Goal: Task Accomplishment & Management: Complete application form

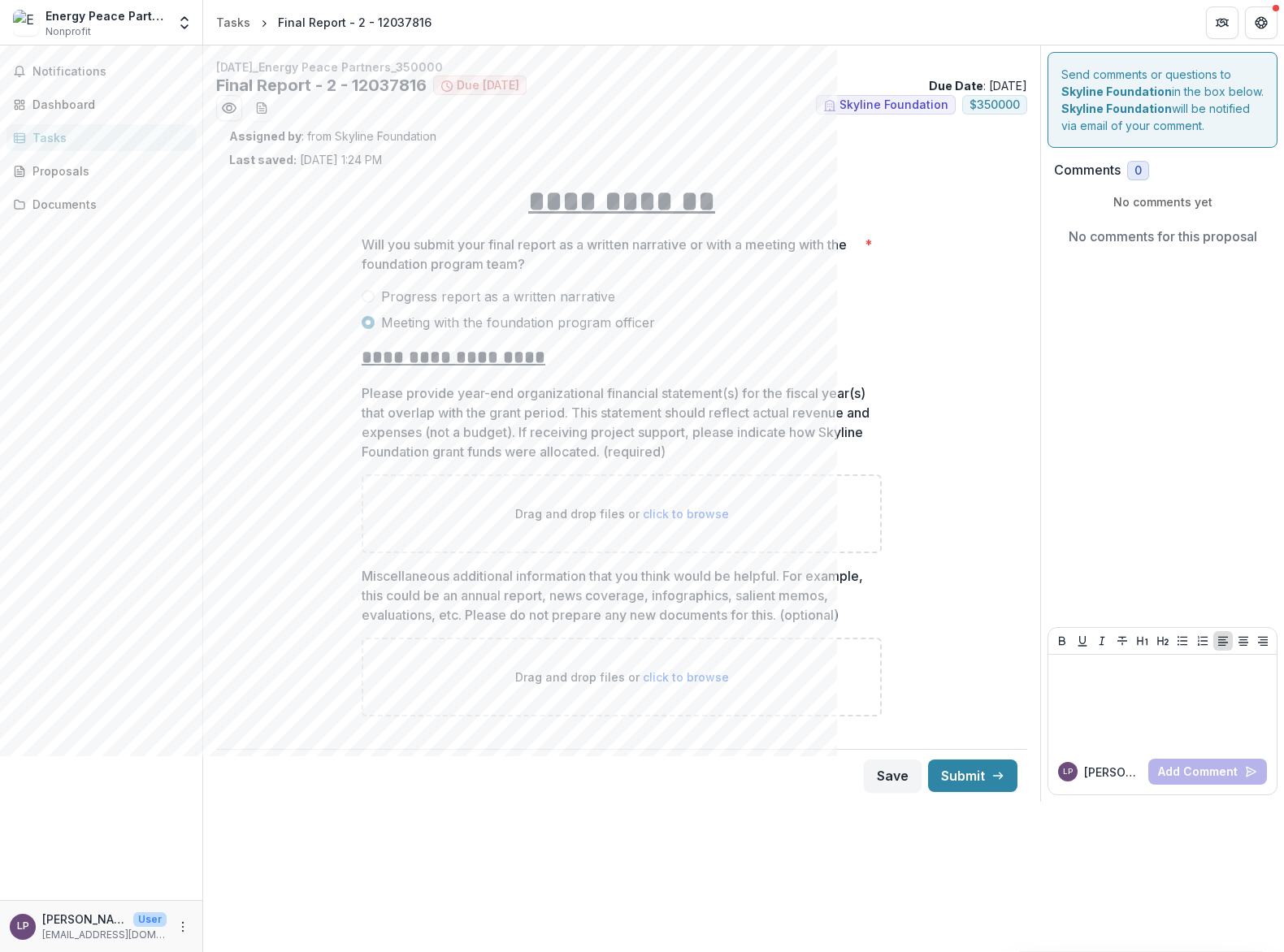
click at [368, 298] on span at bounding box center [368, 297] width 13 height 13
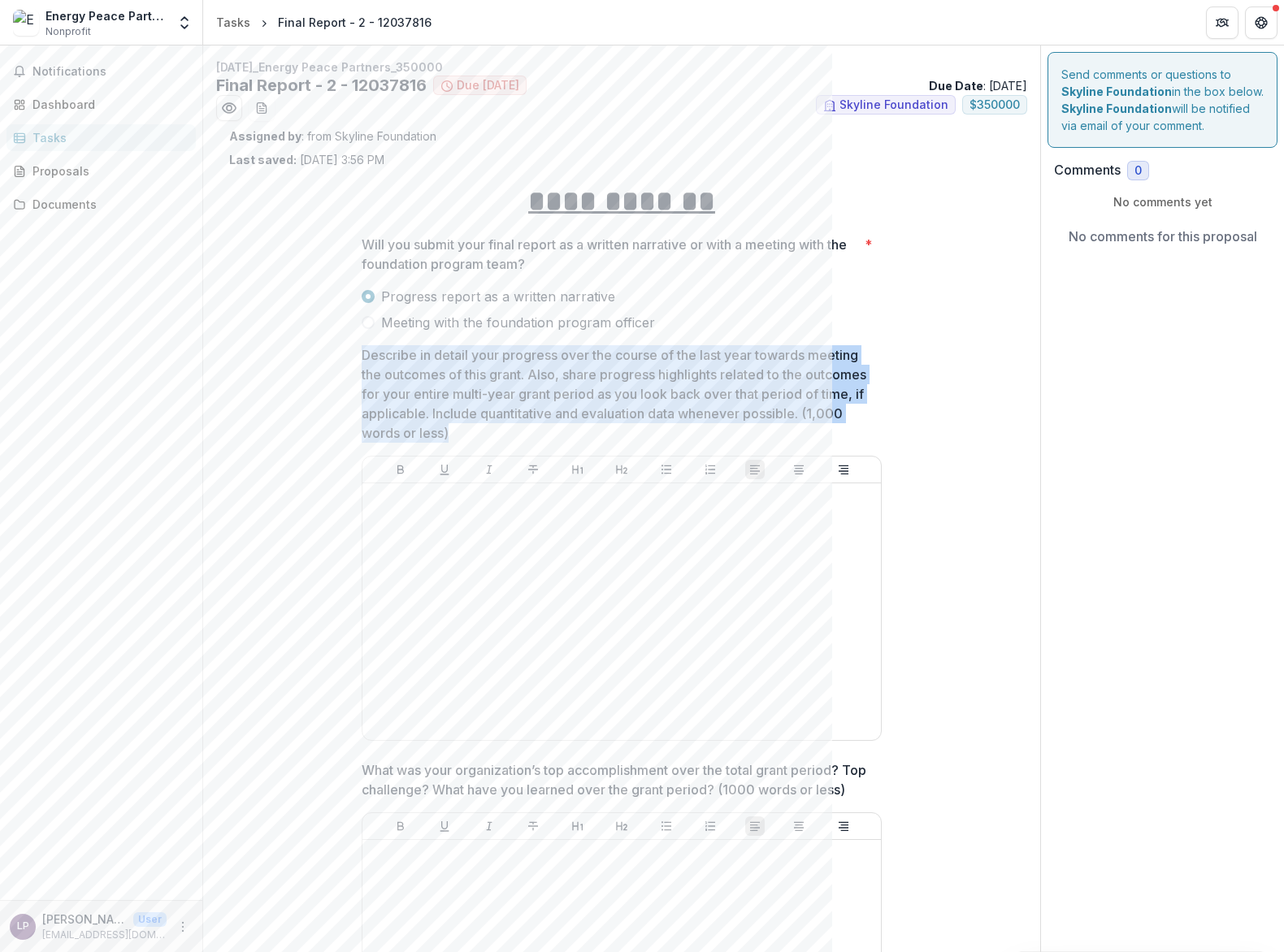
drag, startPoint x: 360, startPoint y: 355, endPoint x: 500, endPoint y: 426, distance: 157.0
click at [500, 426] on p "Describe in detail your progress over the course of the last year towards meeti…" at bounding box center [617, 394] width 510 height 98
drag, startPoint x: 494, startPoint y: 435, endPoint x: 349, endPoint y: 362, distance: 162.3
copy p "Describe in detail your progress over the course of the last year towards meeti…"
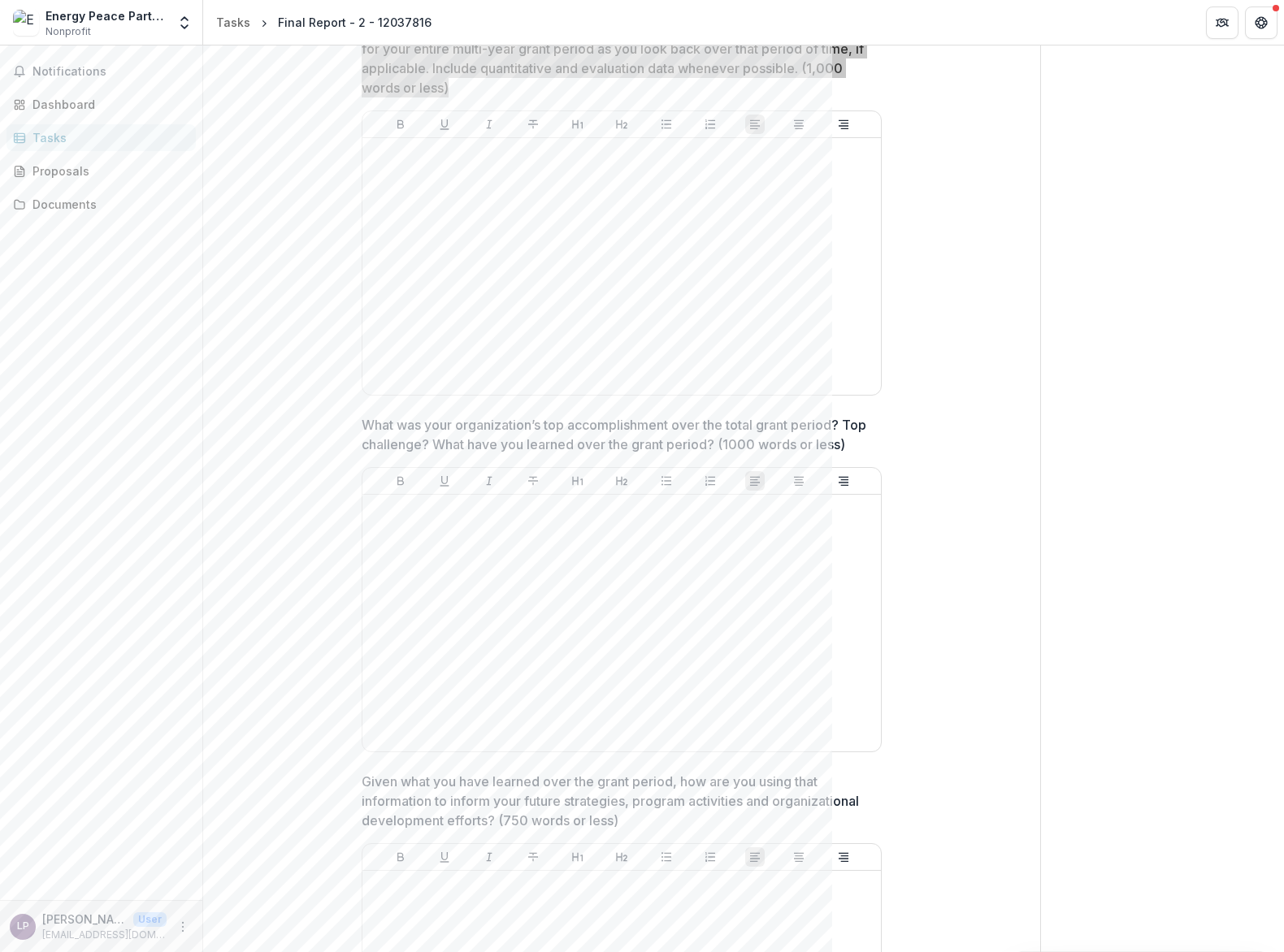
scroll to position [412, 0]
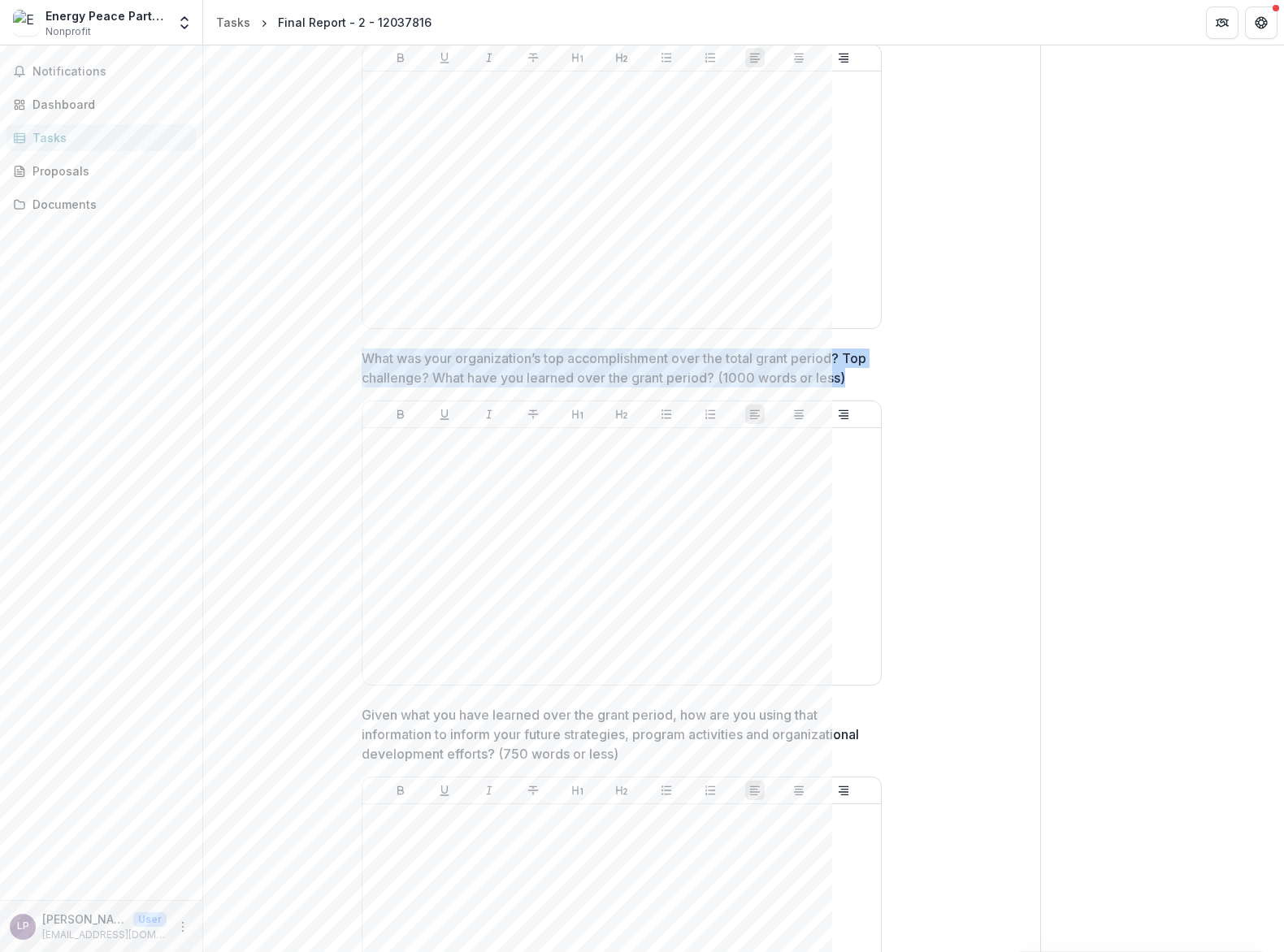
drag, startPoint x: 360, startPoint y: 357, endPoint x: 395, endPoint y: 397, distance: 53.2
click at [395, 388] on p "What was your organization’s top accomplishment over the total grant period? To…" at bounding box center [617, 369] width 510 height 39
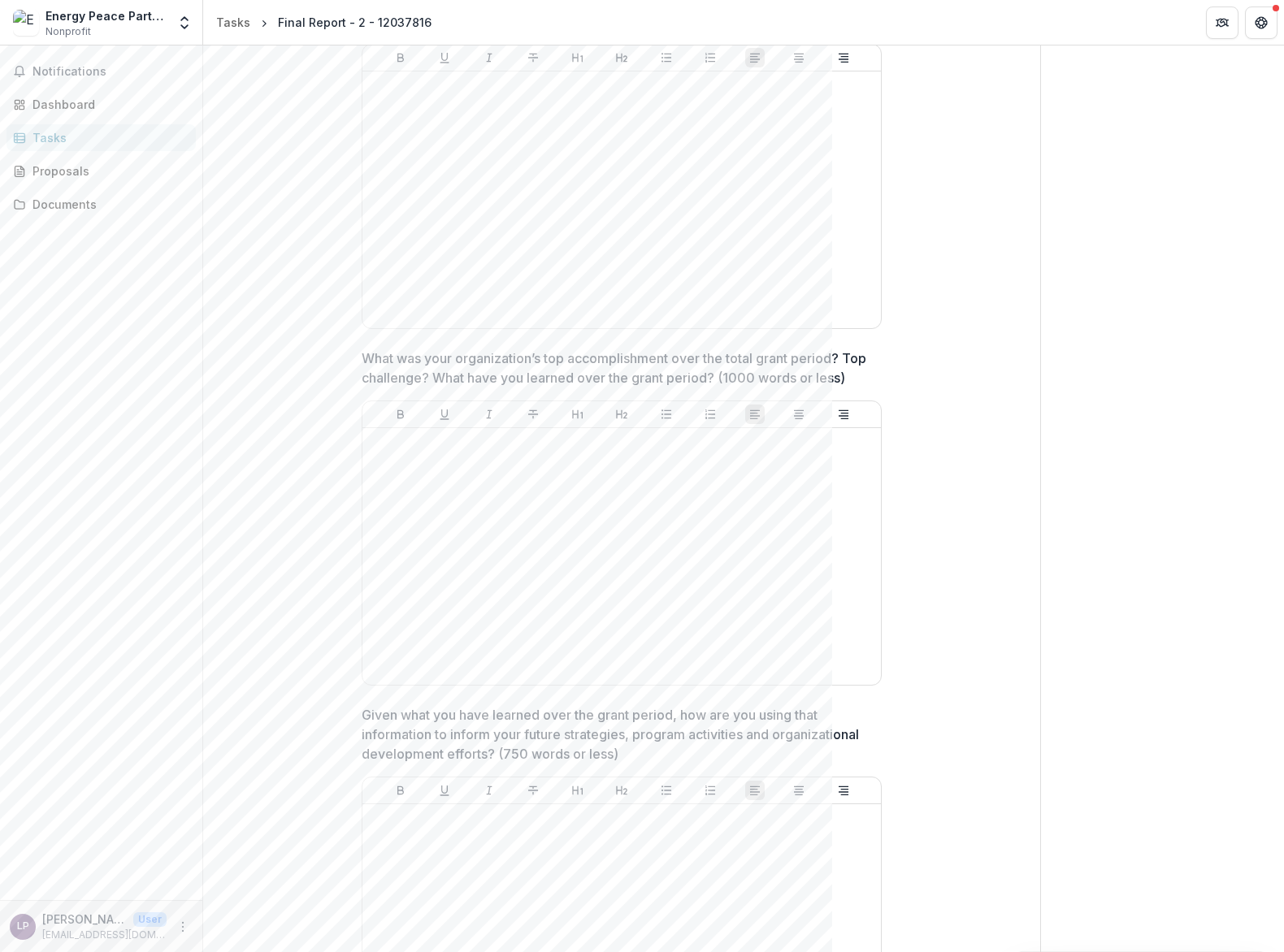
scroll to position [686, 0]
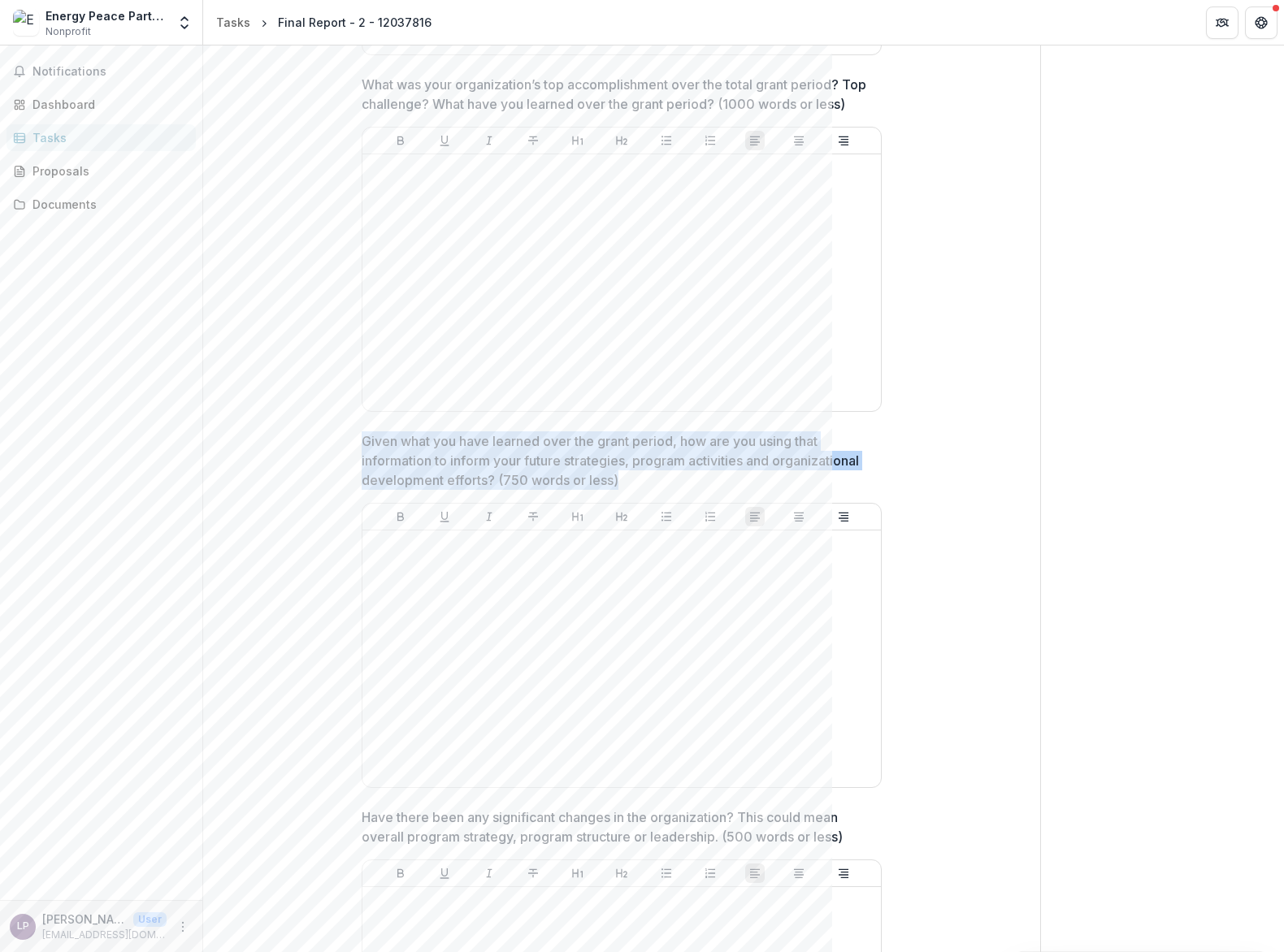
drag, startPoint x: 622, startPoint y: 503, endPoint x: 353, endPoint y: 462, distance: 272.1
click at [353, 462] on div "**********" at bounding box center [622, 701] width 546 height 2436
copy p "Given what you have learned over the grant period, how are you using that infor…"
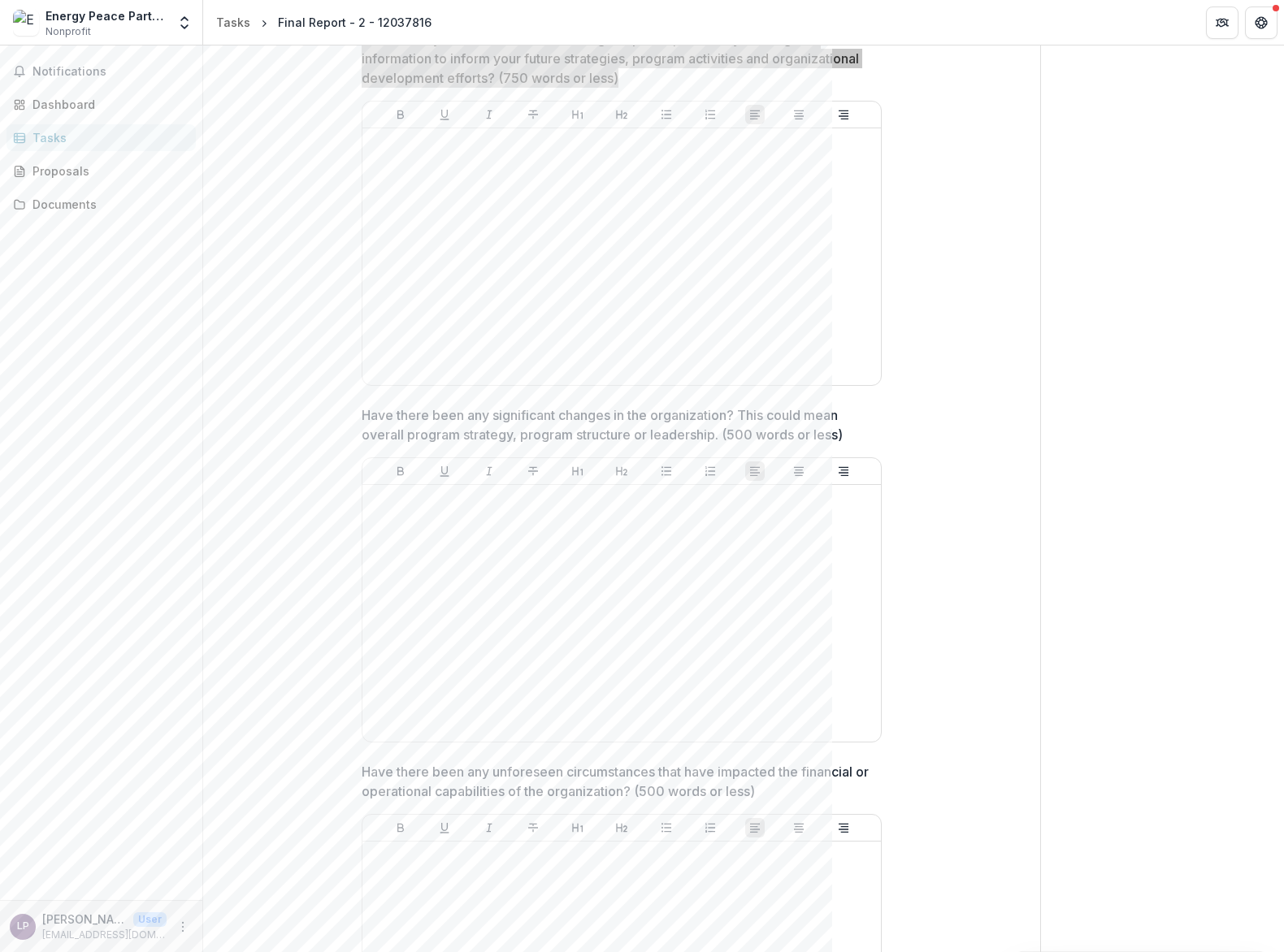
scroll to position [1099, 0]
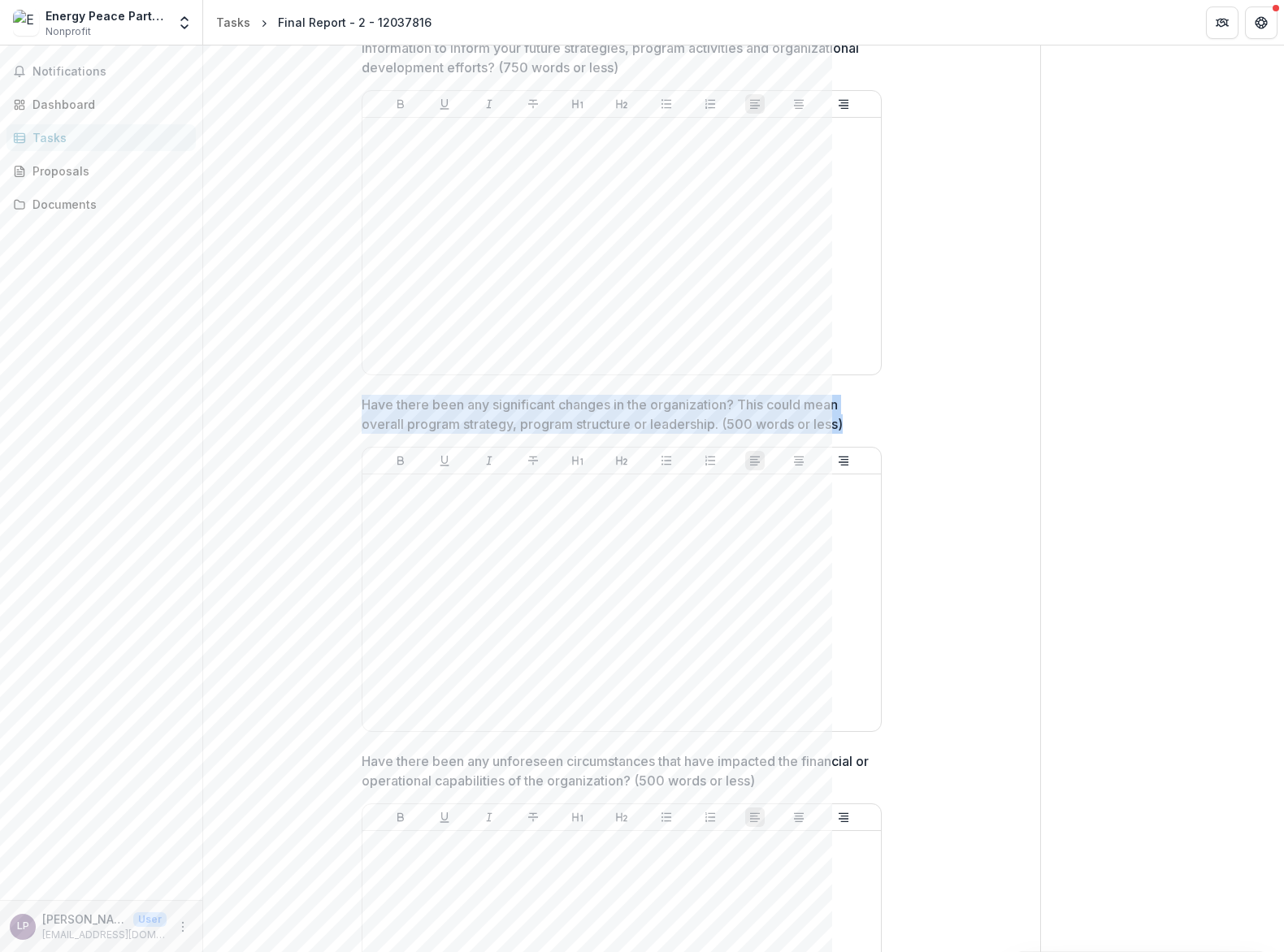
drag, startPoint x: 843, startPoint y: 444, endPoint x: 352, endPoint y: 426, distance: 491.3
click at [352, 426] on div "**********" at bounding box center [622, 288] width 546 height 2436
copy p "Have there been any significant changes in the organization? This could mean ov…"
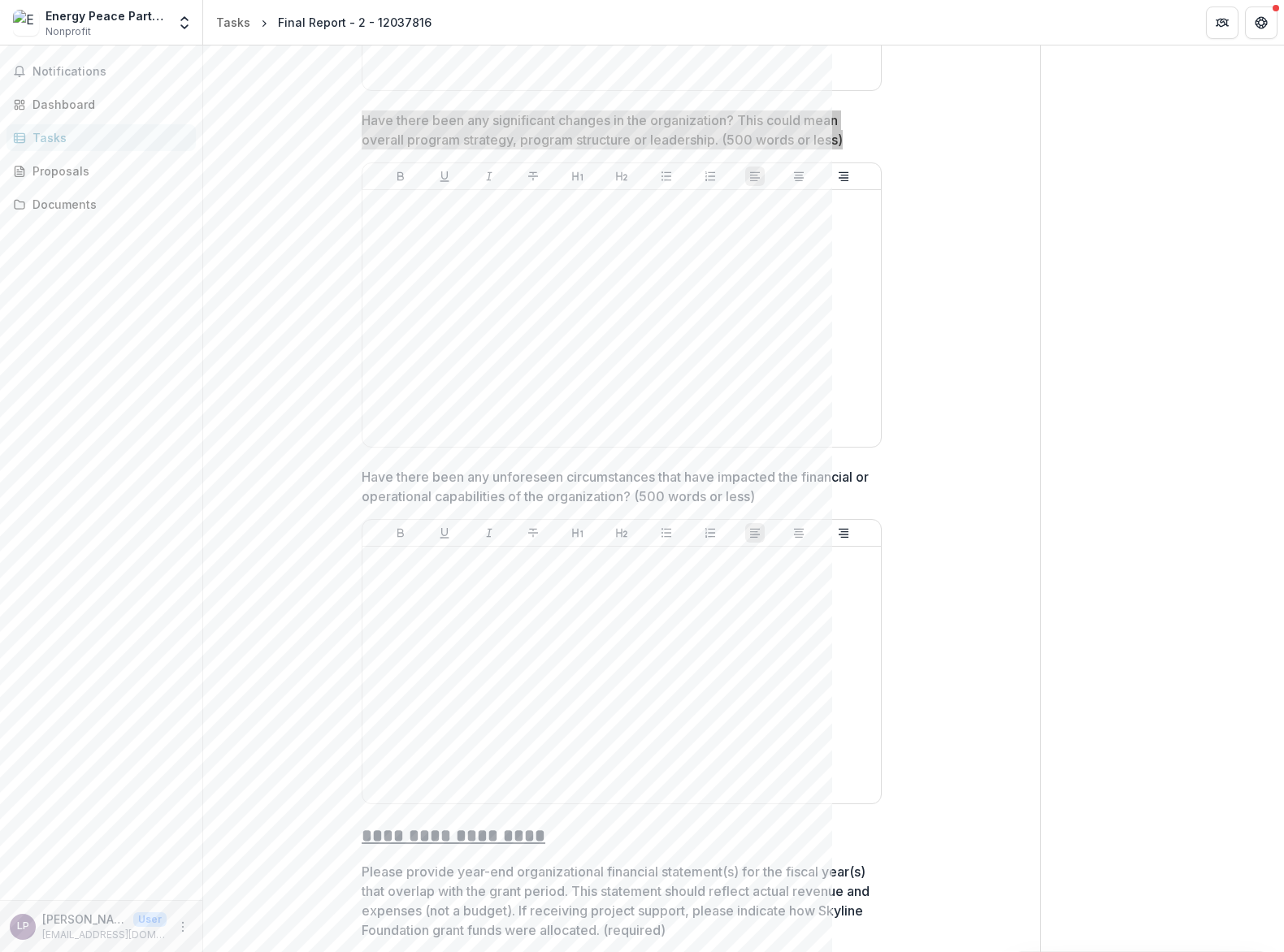
scroll to position [1424, 0]
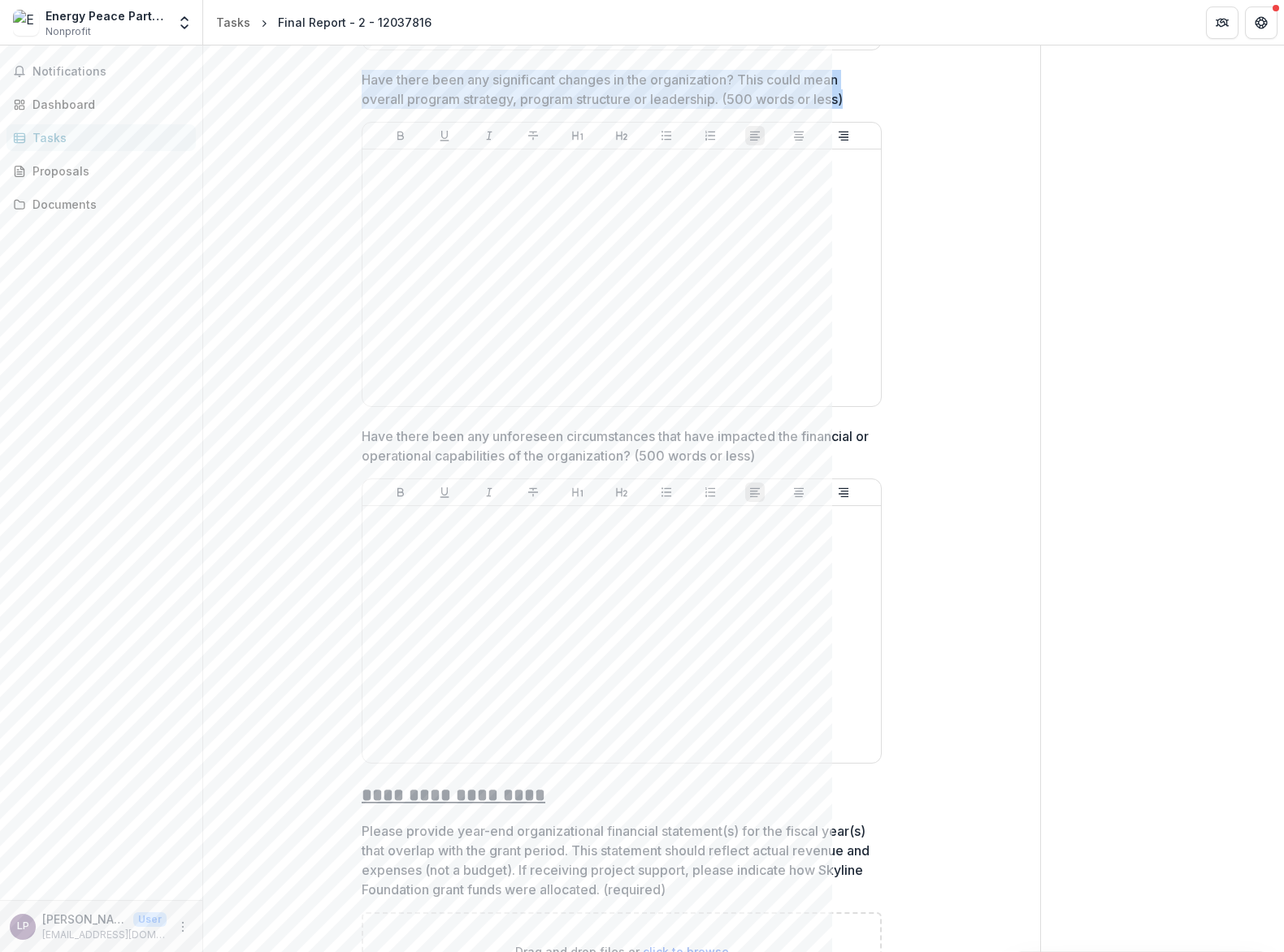
drag, startPoint x: 777, startPoint y: 476, endPoint x: 343, endPoint y: 462, distance: 434.2
copy p "Have there been any unforeseen circumstances that have impacted the financial o…"
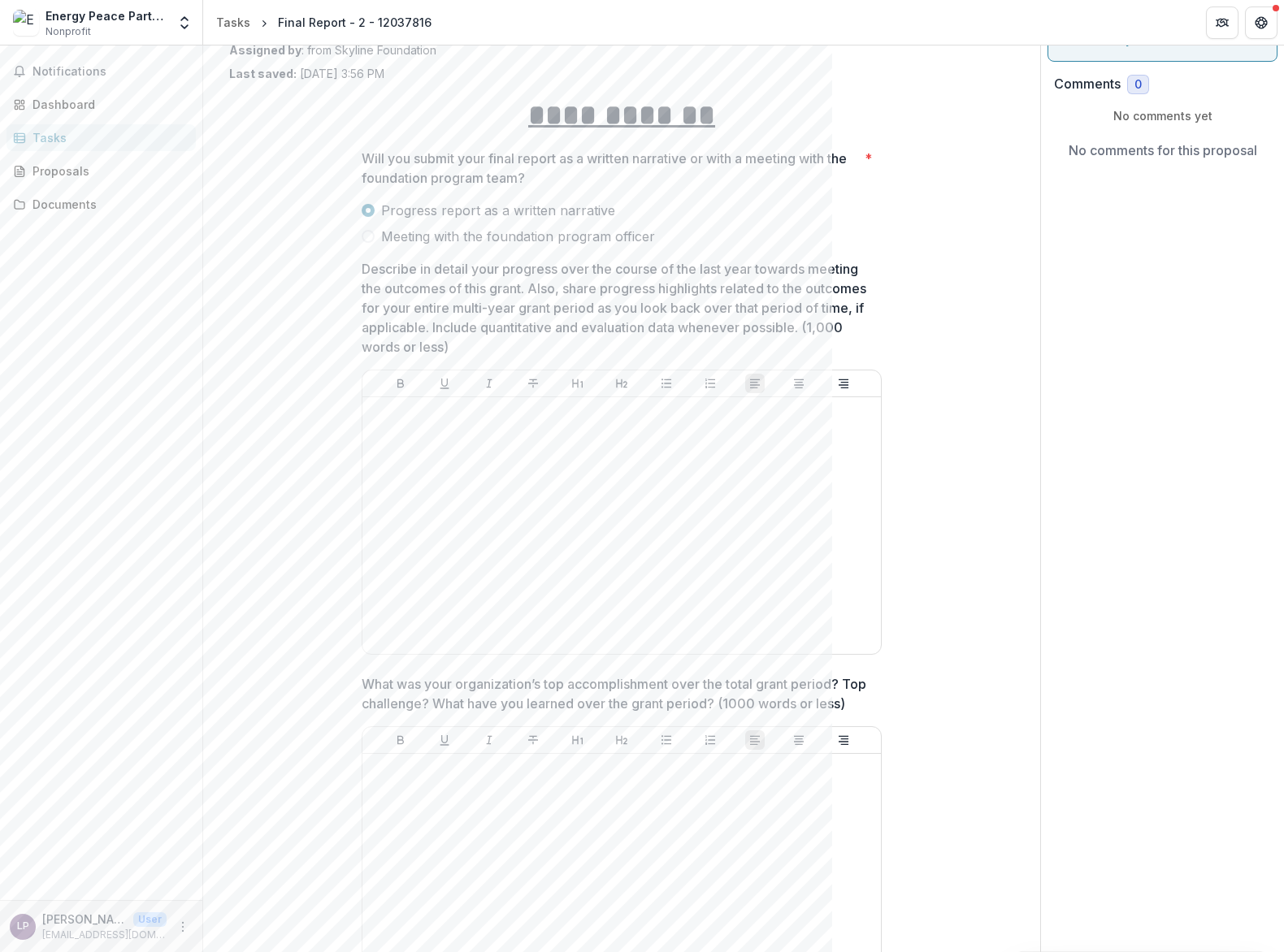
scroll to position [0, 0]
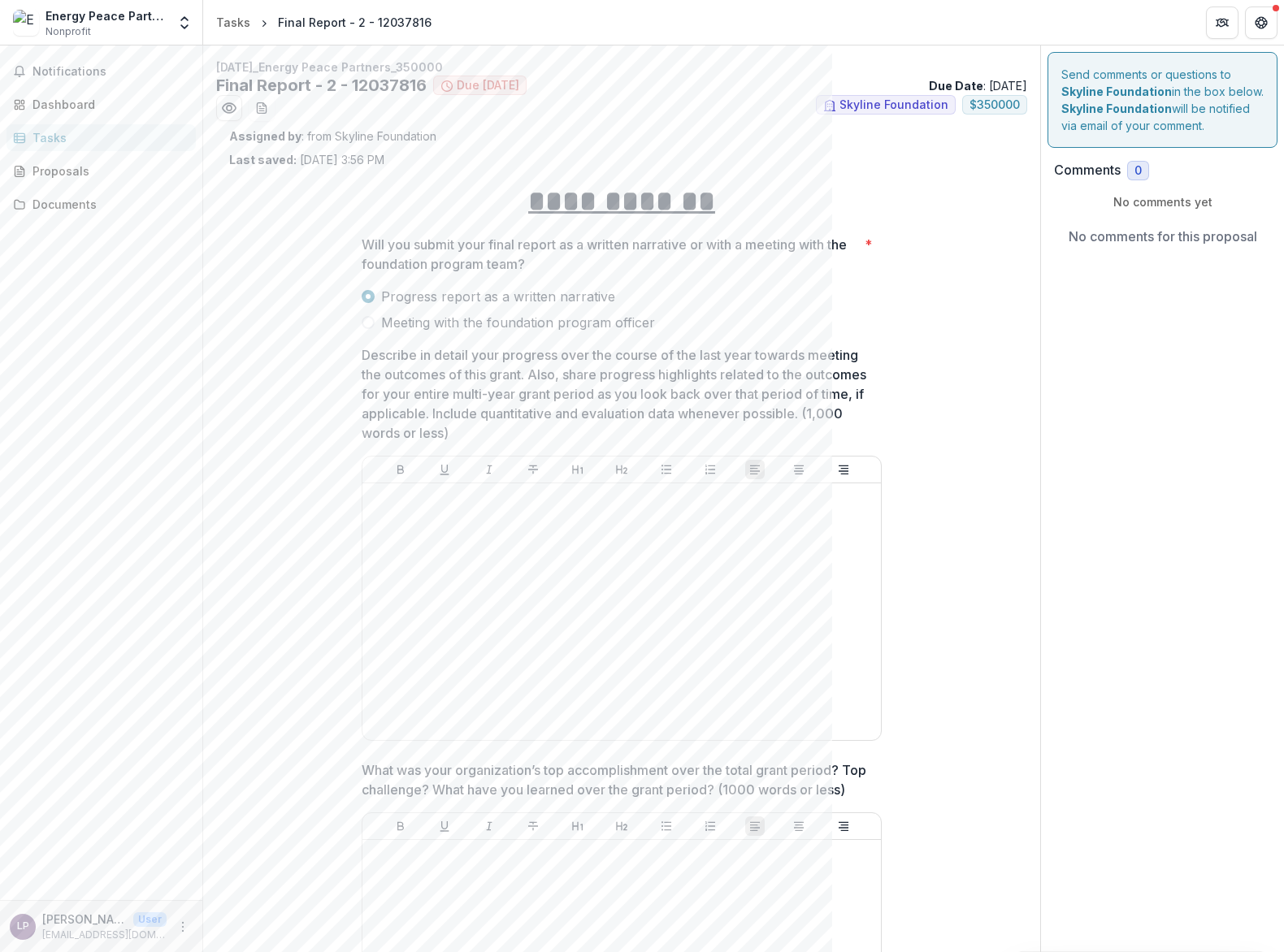
click at [363, 321] on span at bounding box center [368, 323] width 13 height 13
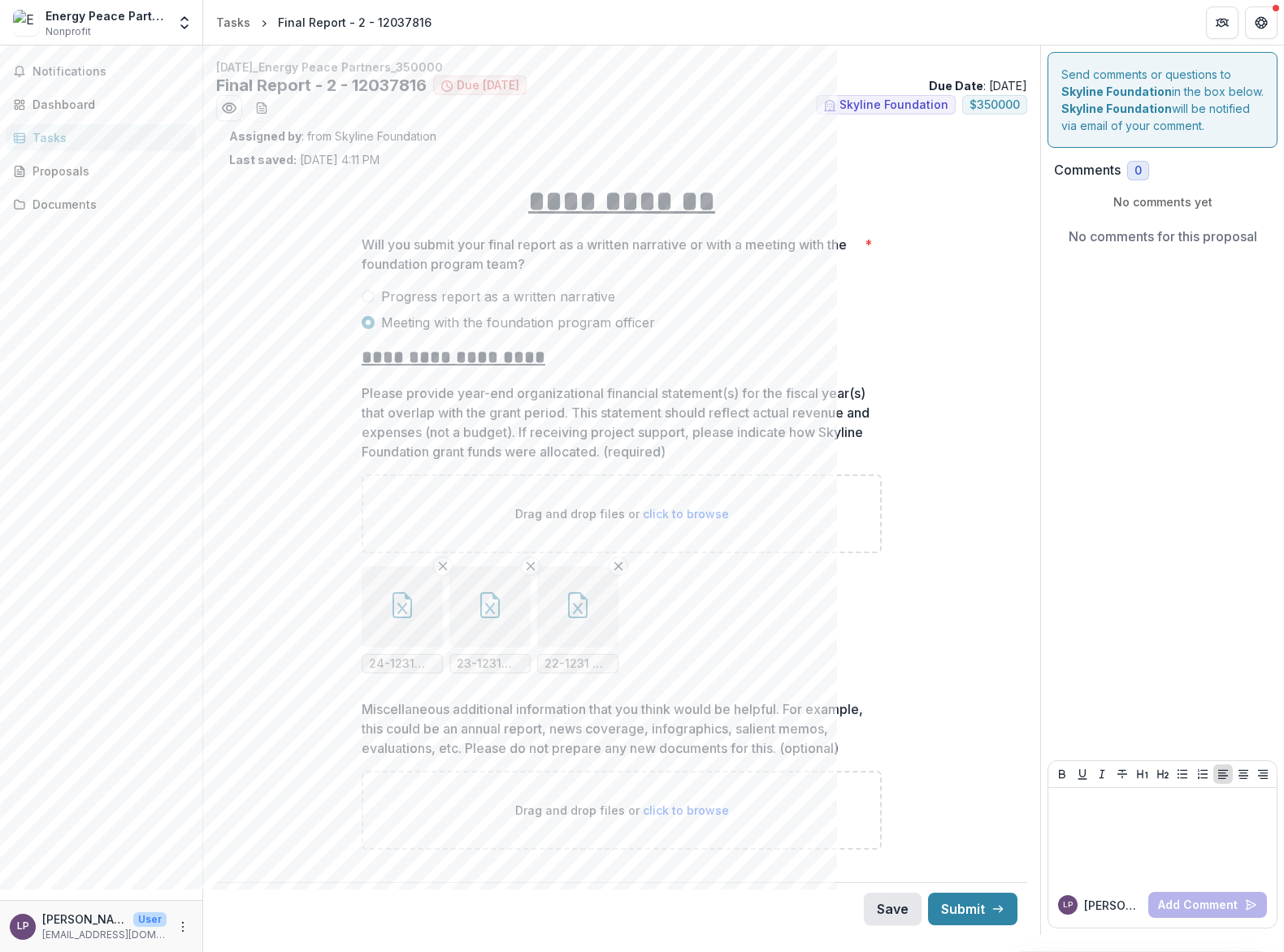
click at [884, 912] on button "Save" at bounding box center [892, 909] width 58 height 33
